Goal: Book appointment/travel/reservation

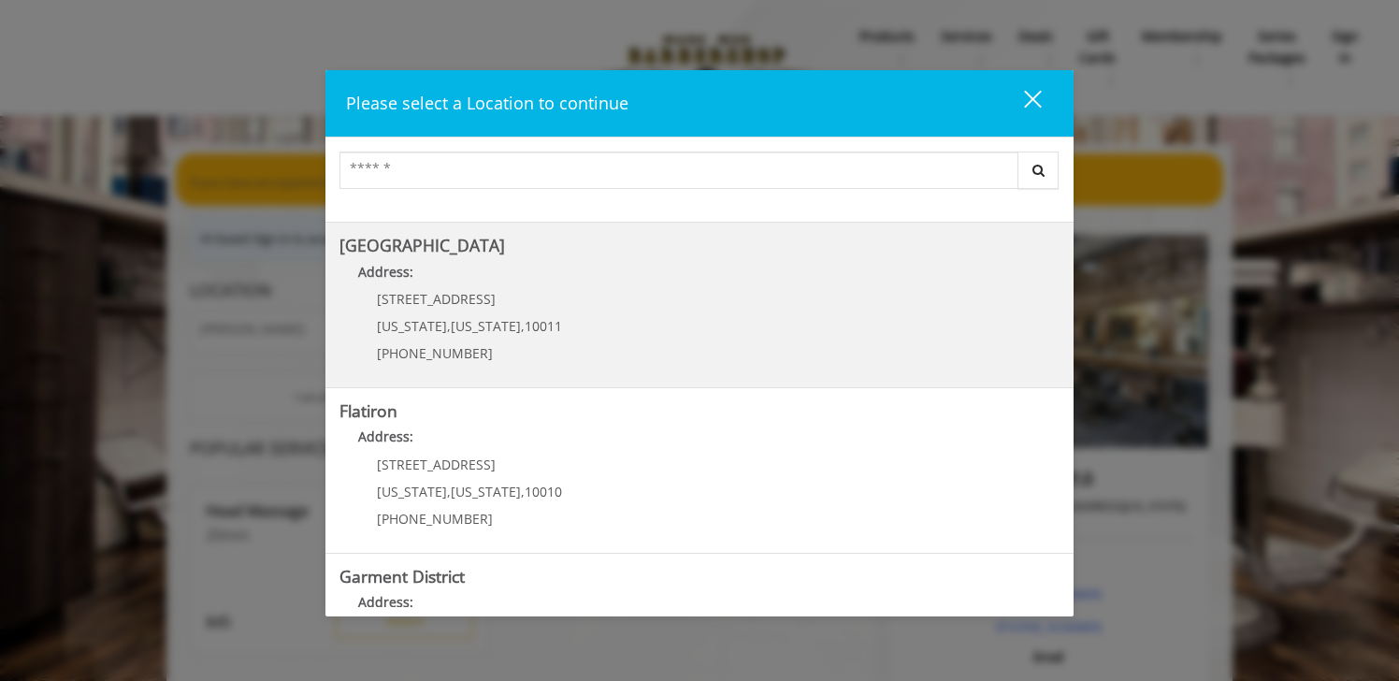
scroll to position [357, 0]
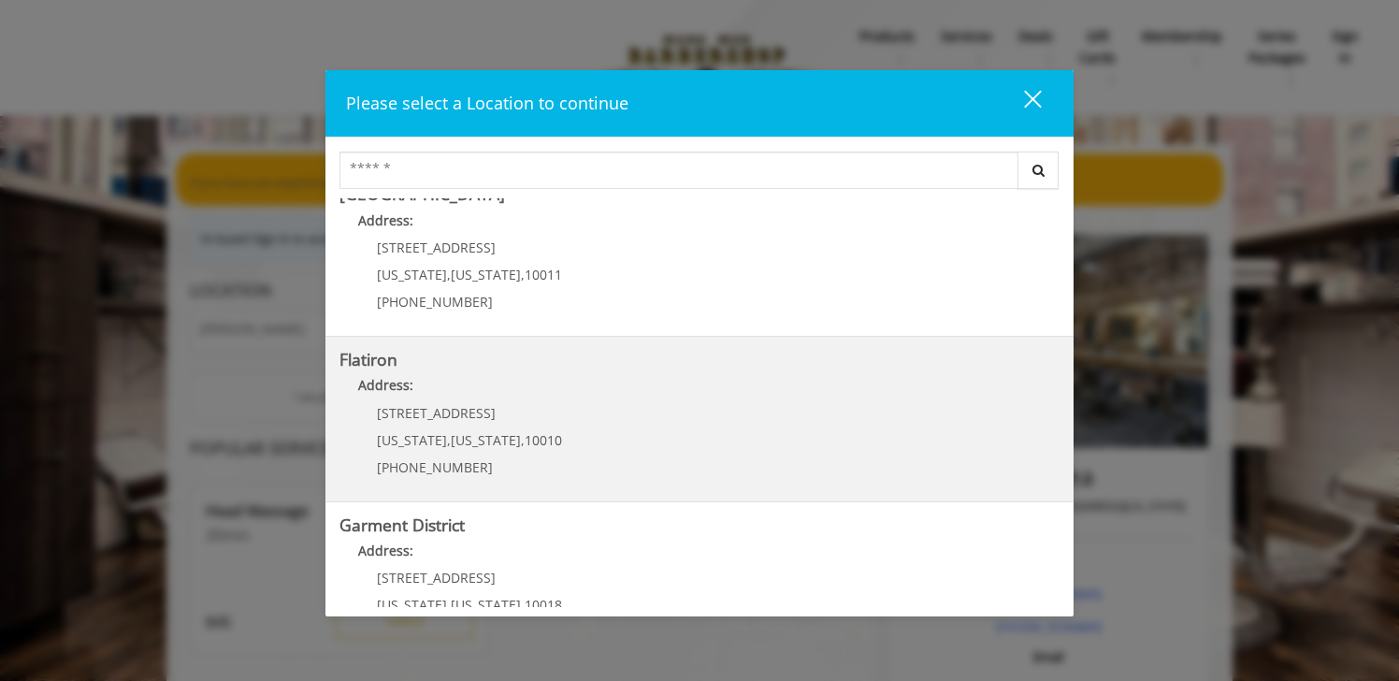
click at [530, 425] on div "[STREET_ADDRESS][US_STATE][US_STATE] (917) 475-1765" at bounding box center [455, 446] width 232 height 81
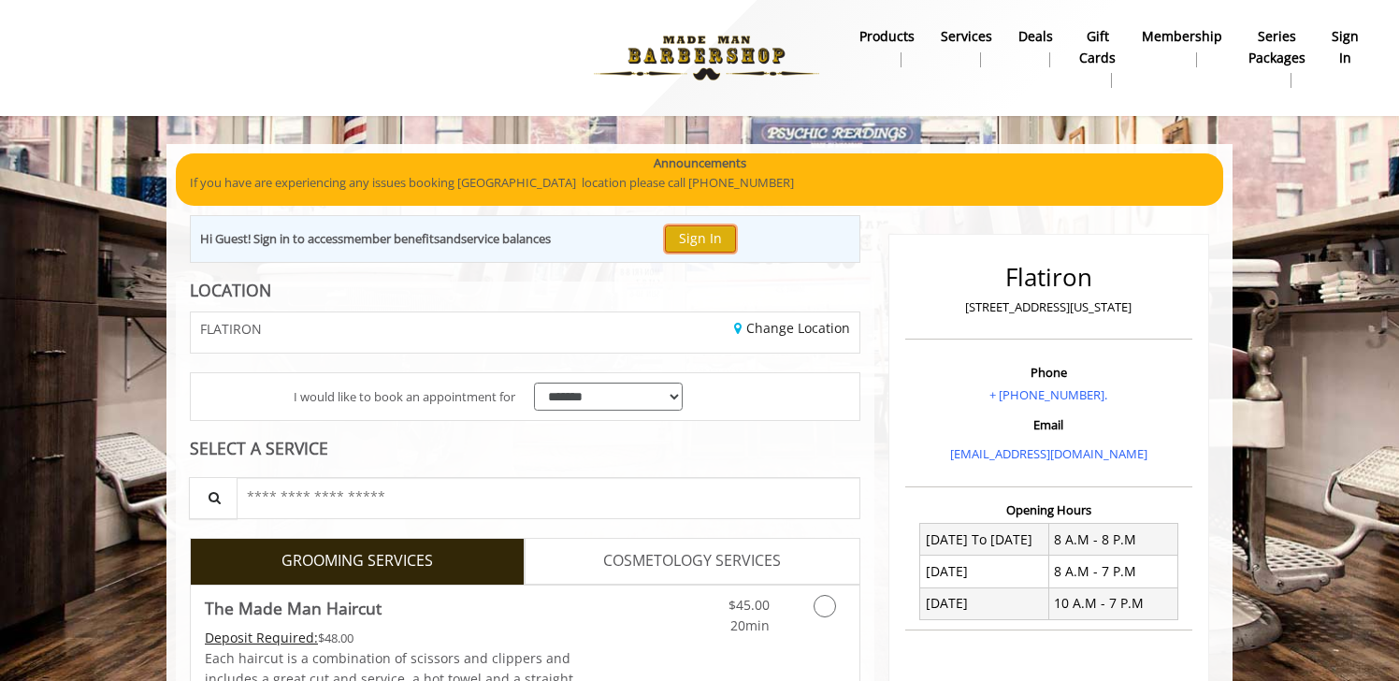
click at [708, 241] on button "Sign In" at bounding box center [700, 238] width 71 height 27
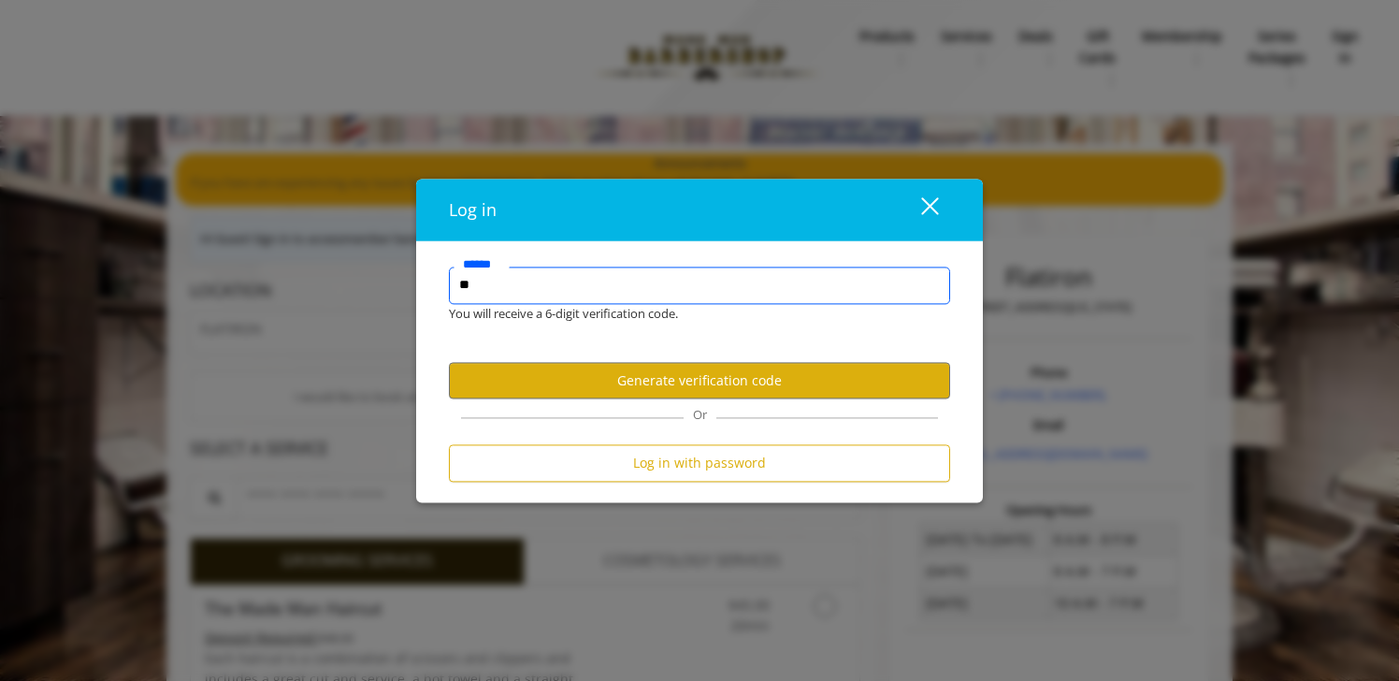
type input "*"
type input "**********"
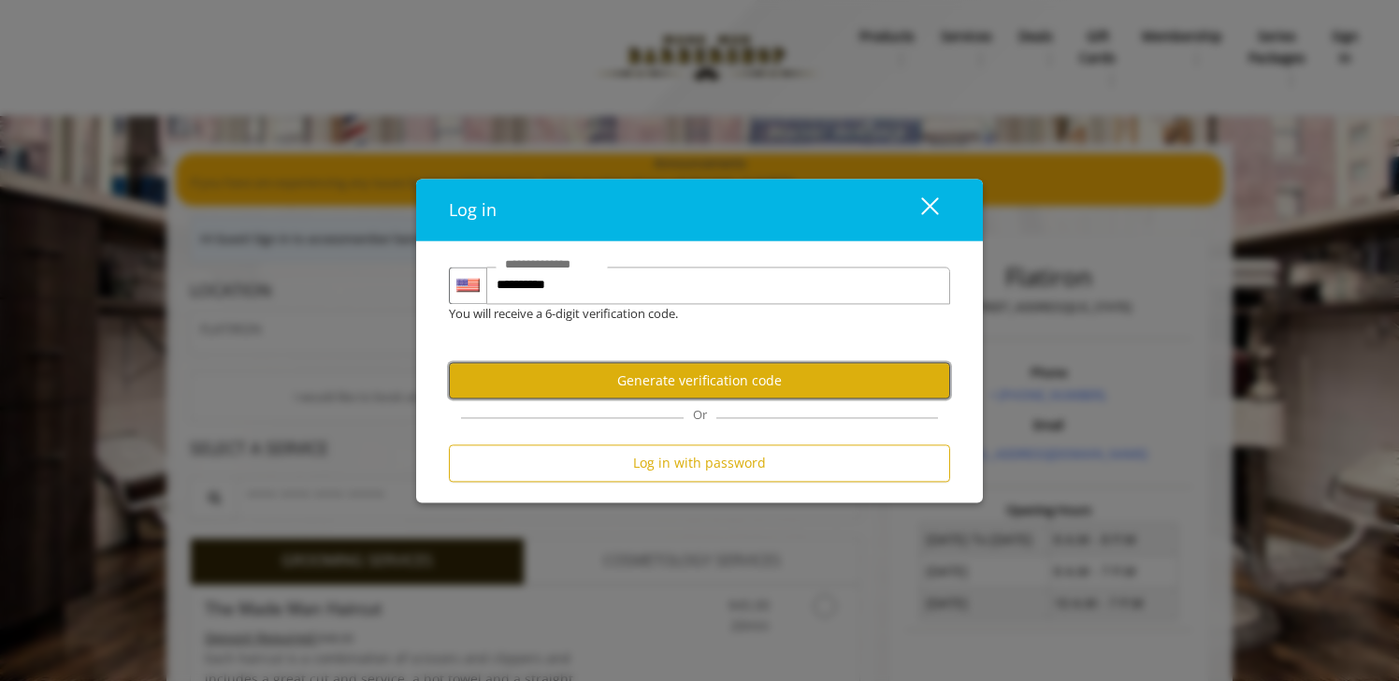
click at [698, 381] on button "Generate verification code" at bounding box center [699, 381] width 501 height 36
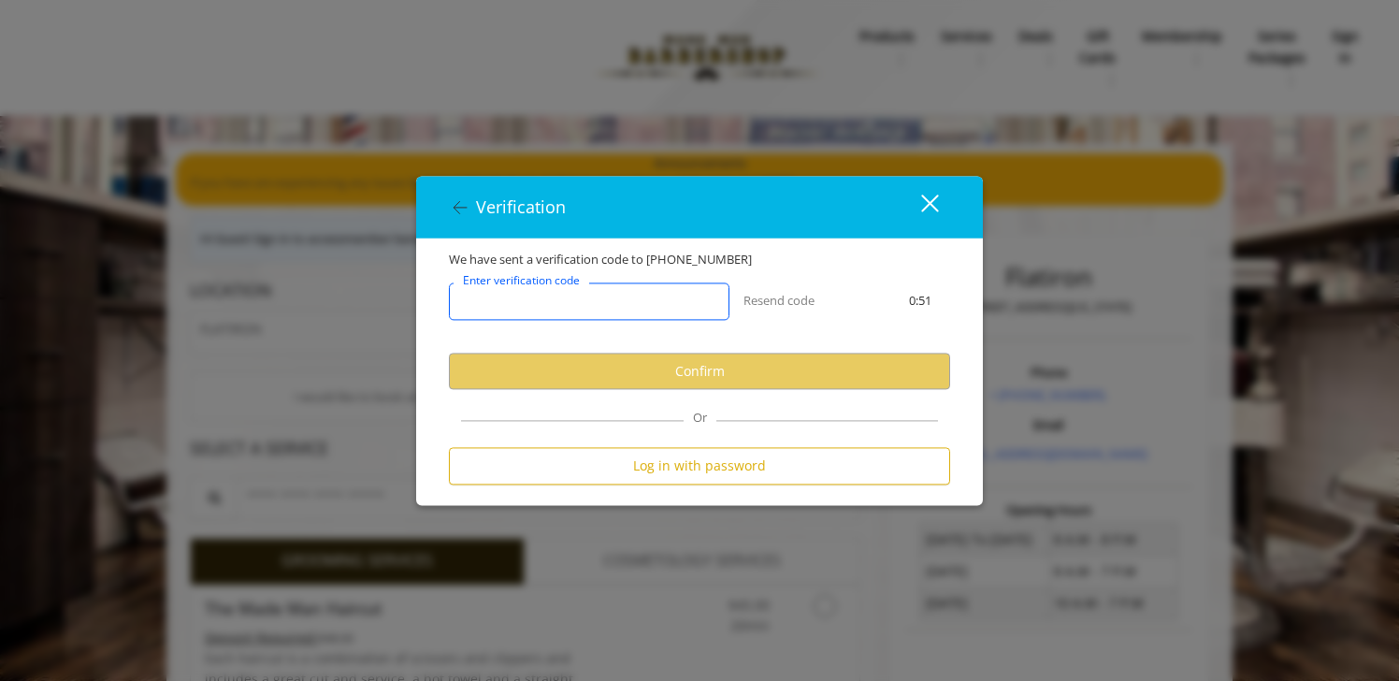
click at [611, 305] on input "Enter verification code" at bounding box center [589, 301] width 280 height 37
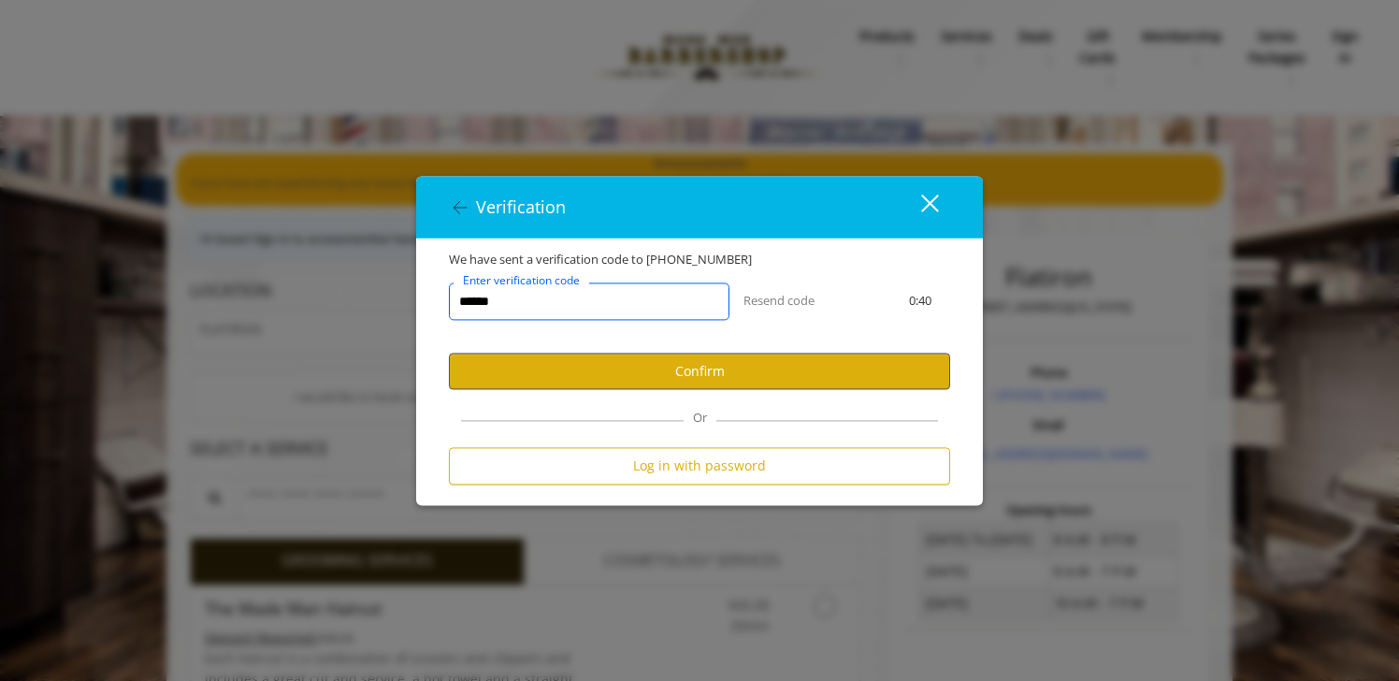
type input "******"
click at [702, 377] on button "Confirm" at bounding box center [699, 371] width 501 height 36
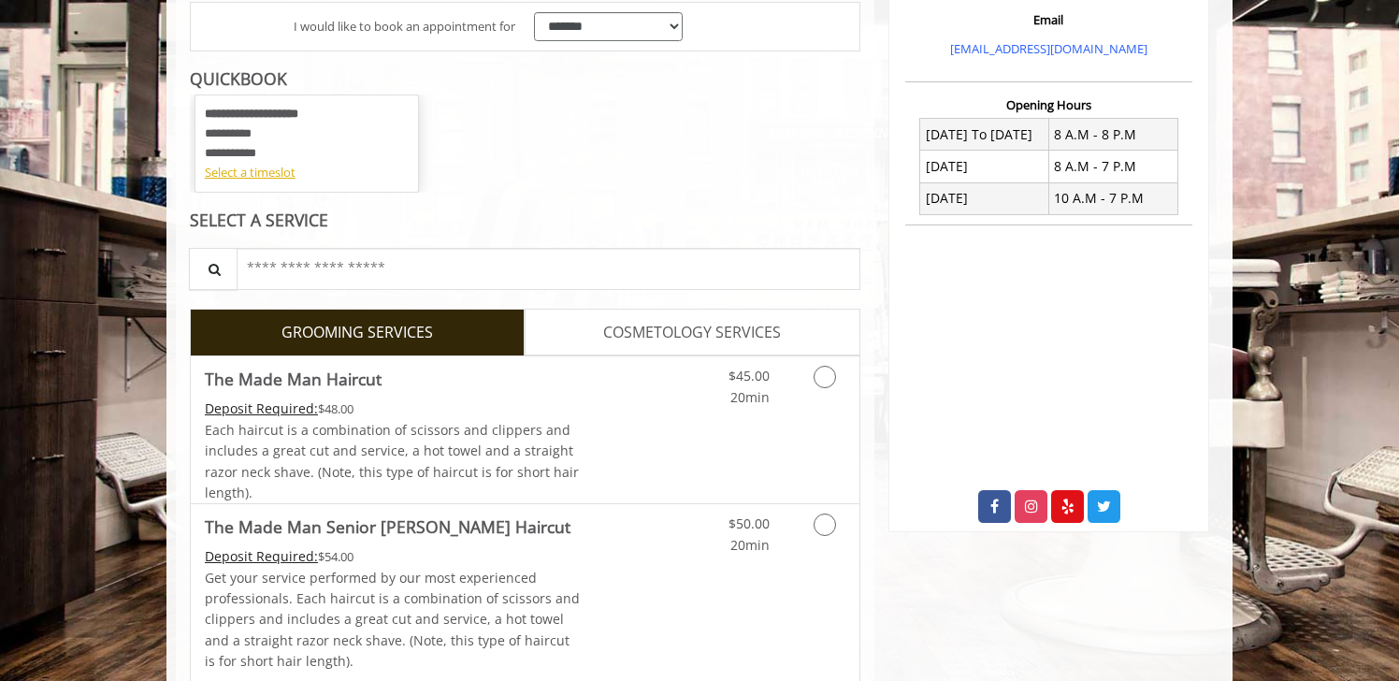
scroll to position [391, 0]
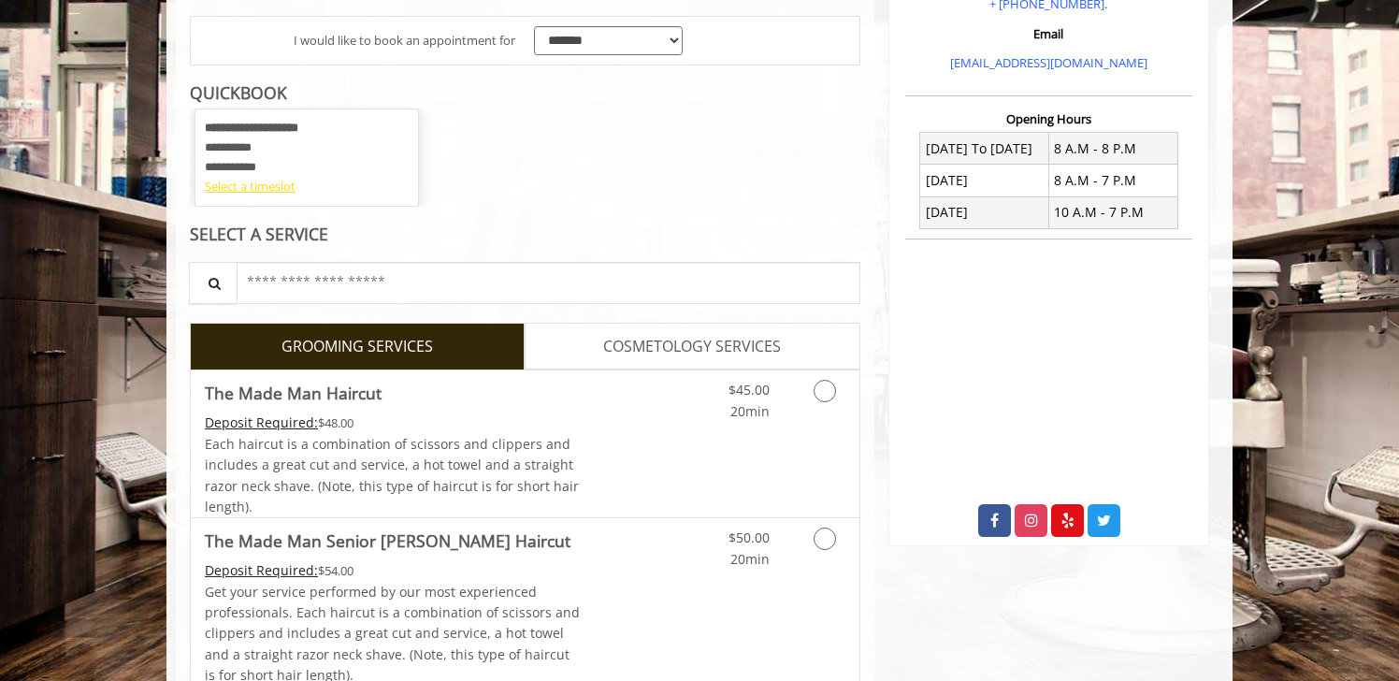
click at [269, 187] on div "Select a timeslot" at bounding box center [307, 187] width 204 height 20
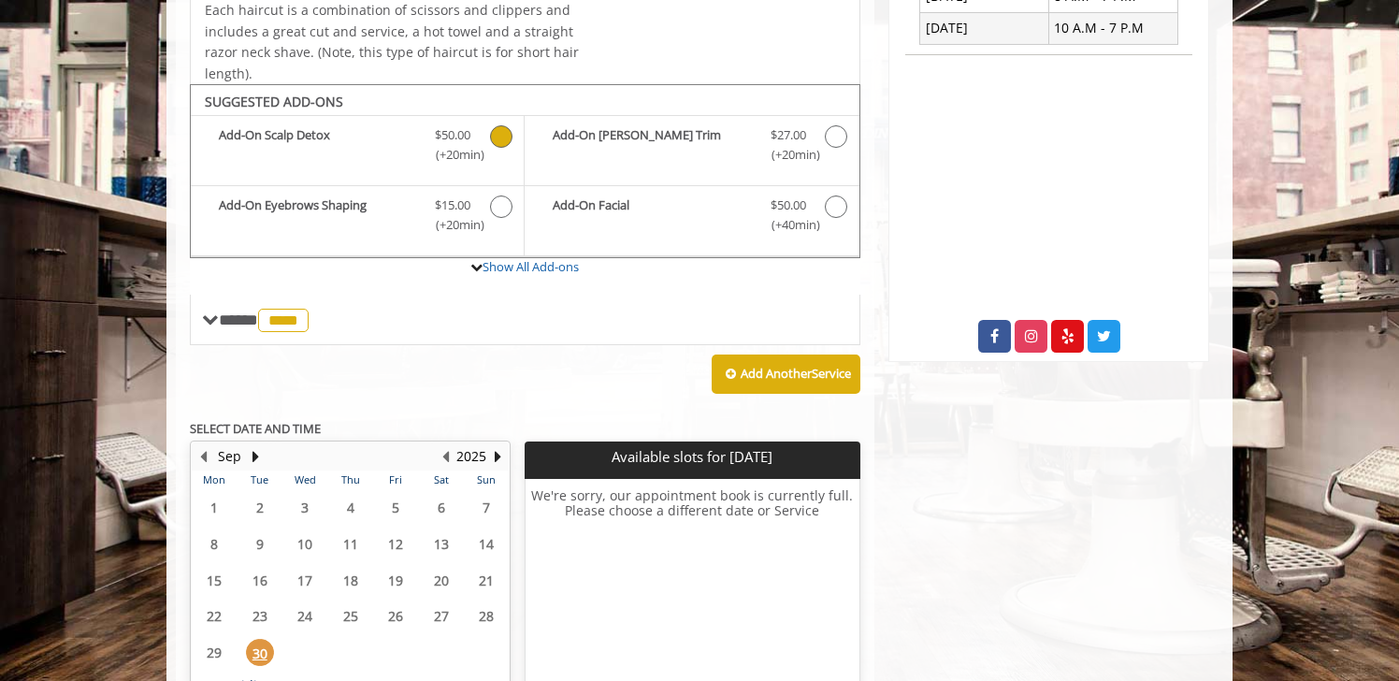
scroll to position [660, 0]
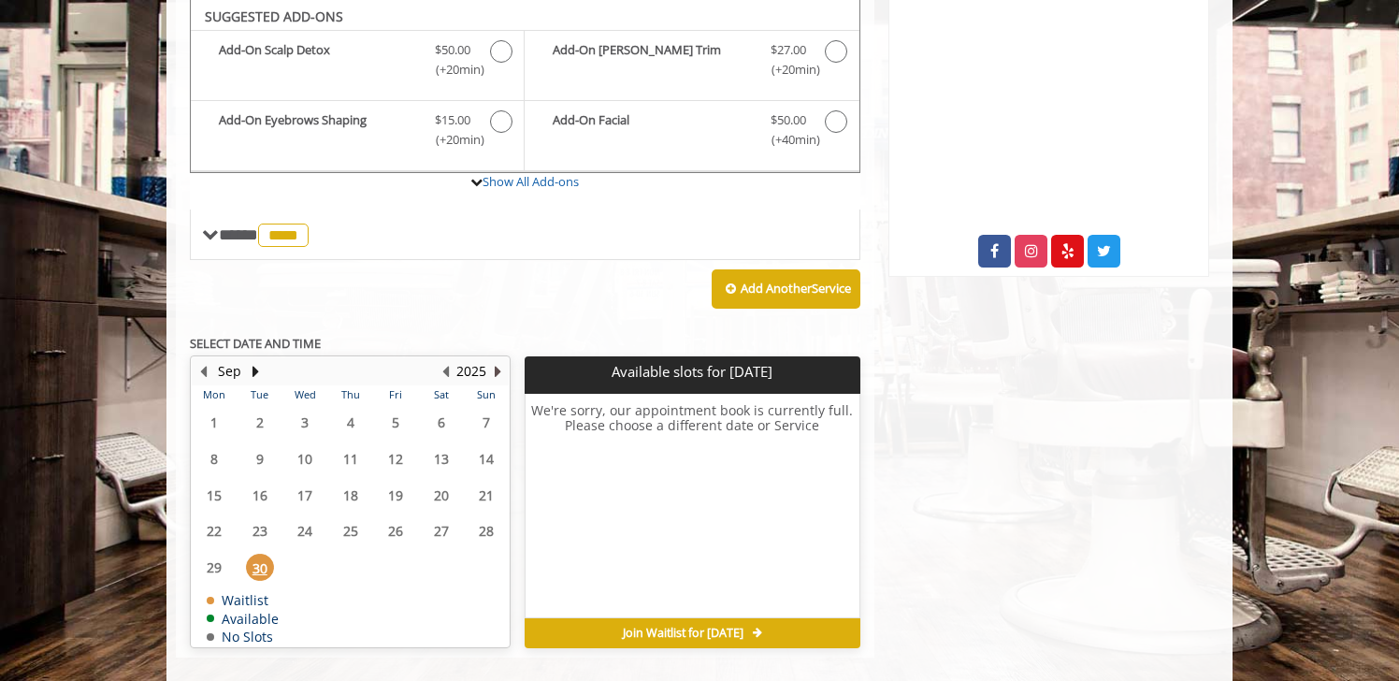
click at [496, 374] on button "Next Year" at bounding box center [497, 371] width 15 height 21
click at [398, 420] on span "2" at bounding box center [395, 422] width 28 height 27
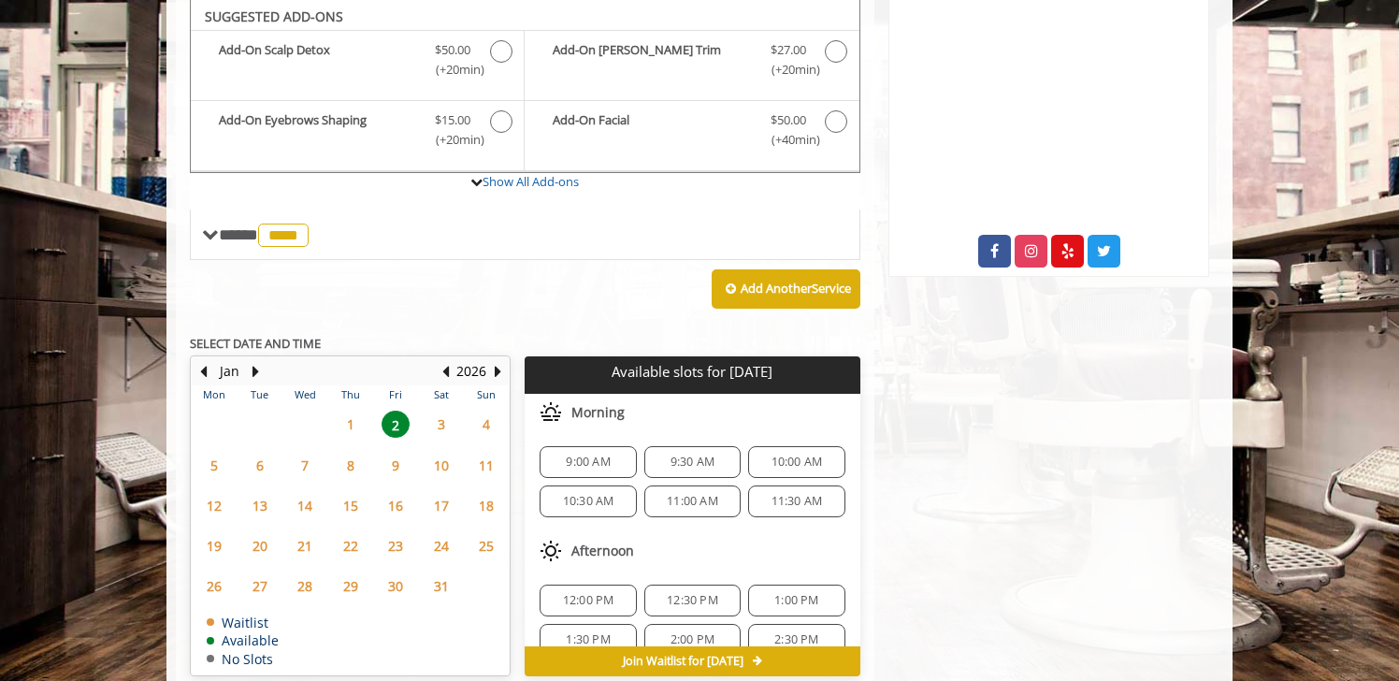
click at [670, 461] on span "9:30 AM" at bounding box center [692, 461] width 44 height 15
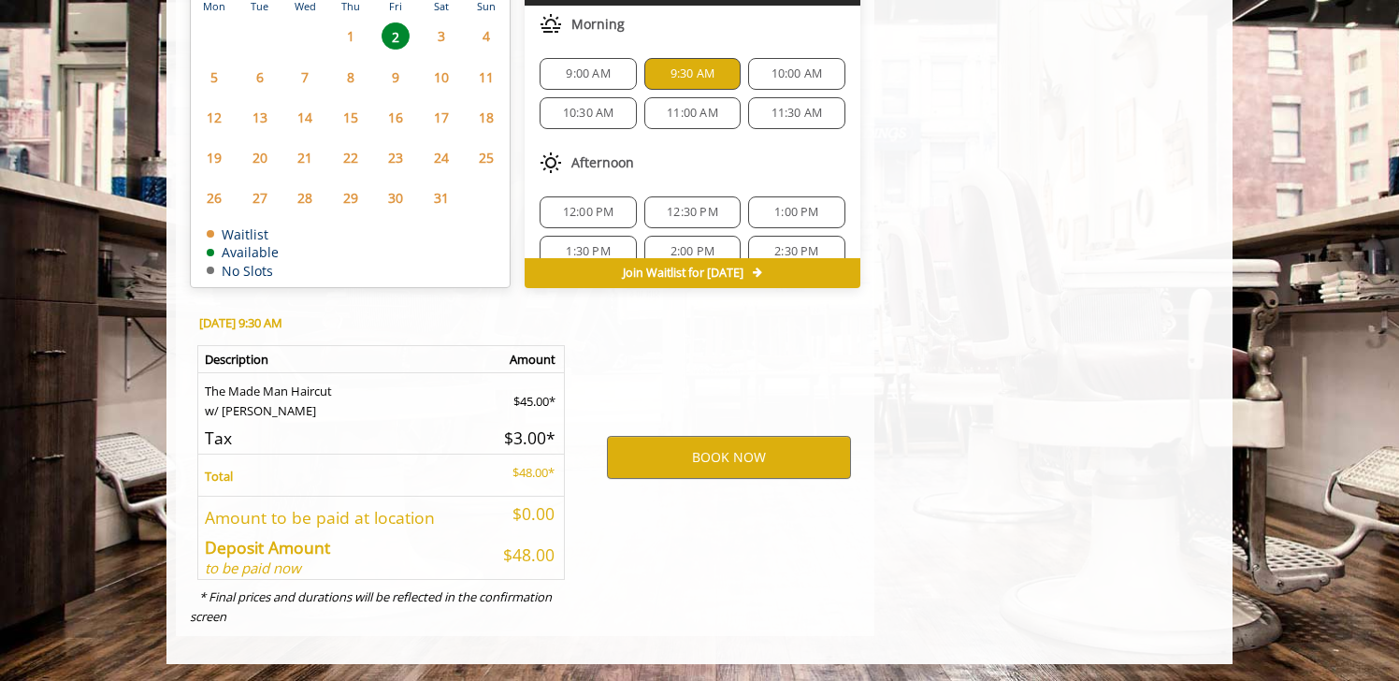
scroll to position [1048, 0]
click at [706, 455] on button "BOOK NOW" at bounding box center [729, 457] width 244 height 43
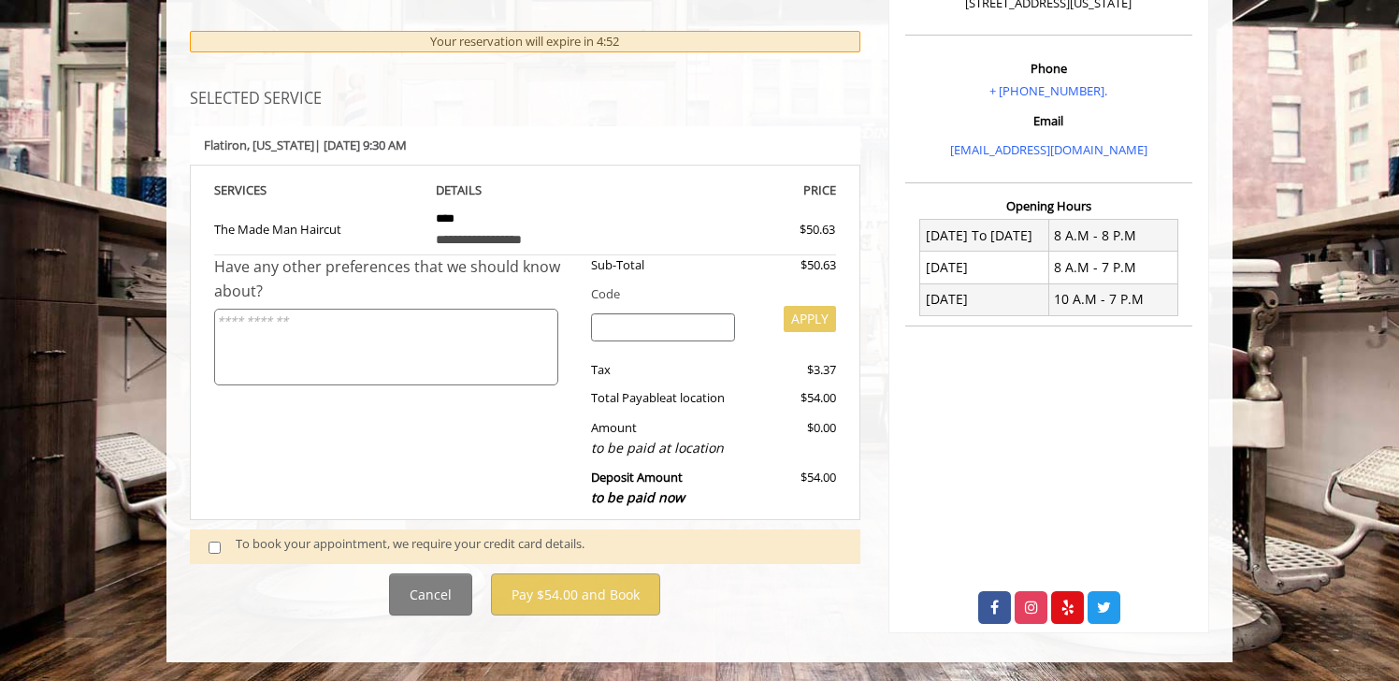
scroll to position [456, 0]
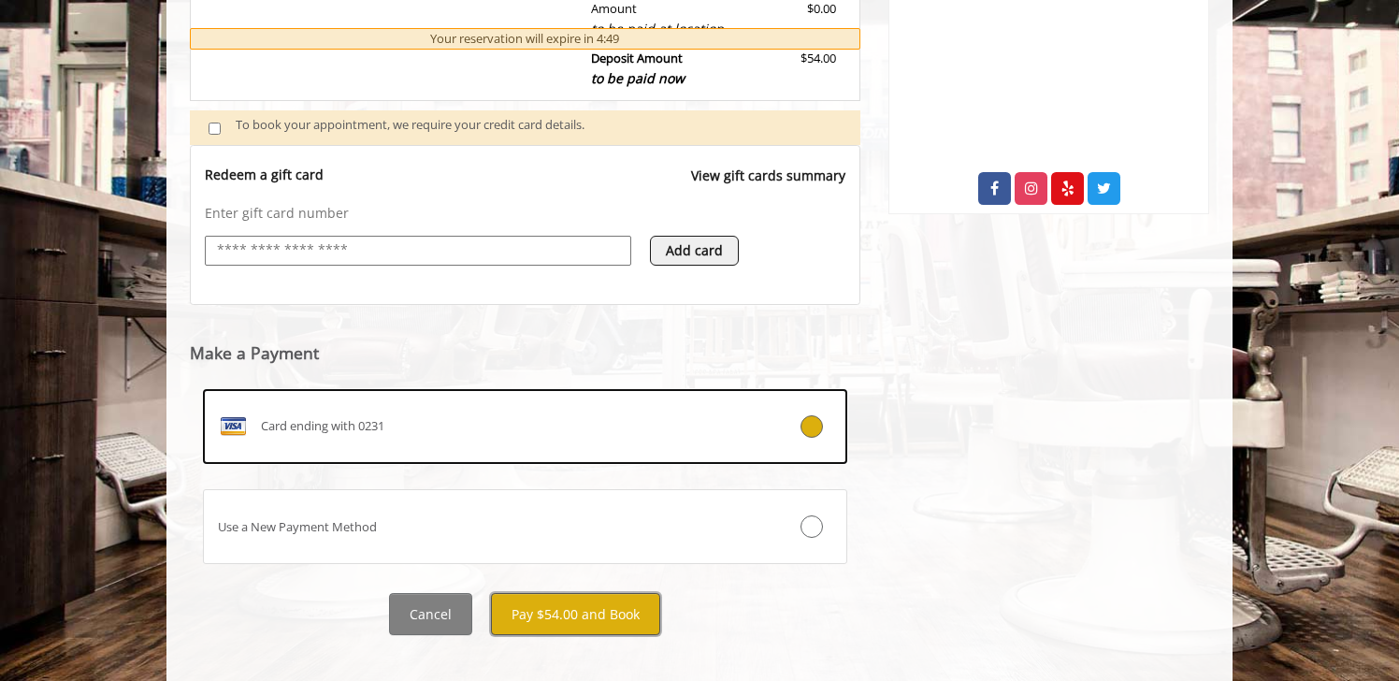
click at [551, 622] on button "Pay $54.00 and Book" at bounding box center [575, 614] width 169 height 42
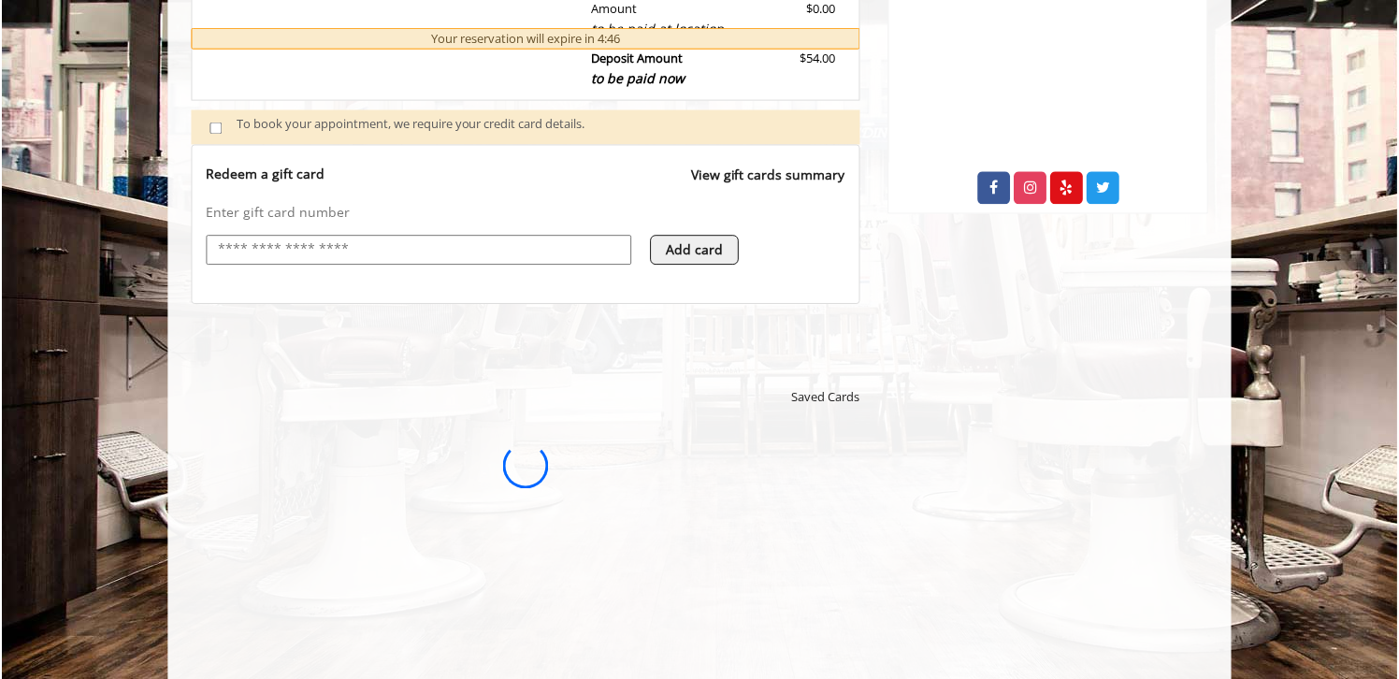
scroll to position [0, 0]
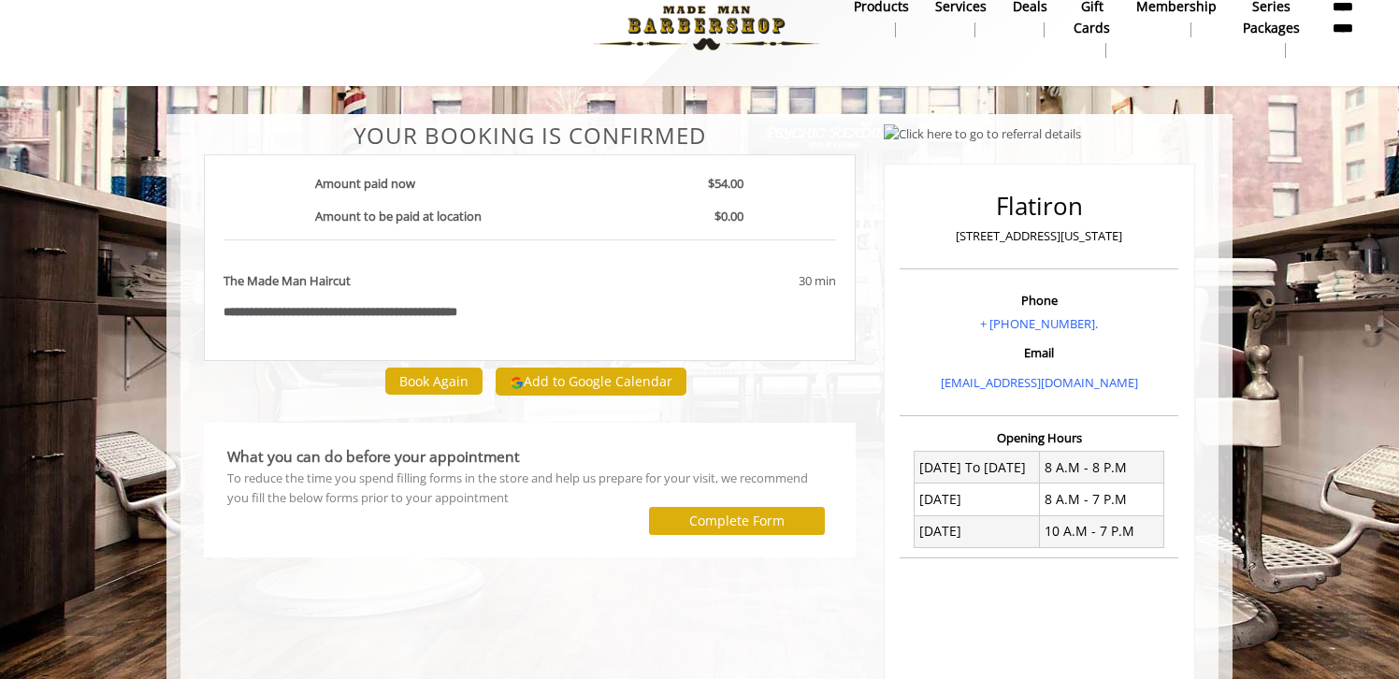
scroll to position [54, 0]
